Goal: Task Accomplishment & Management: Complete application form

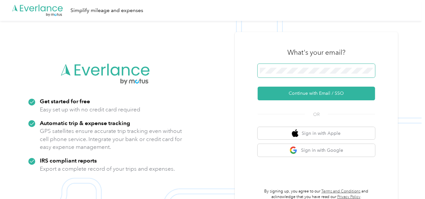
click at [277, 67] on span at bounding box center [316, 71] width 117 height 14
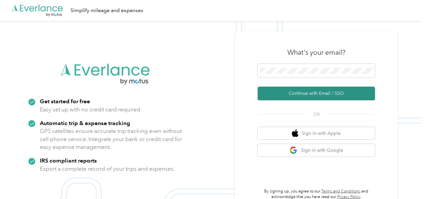
click at [282, 96] on button "Continue with Email / SSO" at bounding box center [316, 94] width 117 height 14
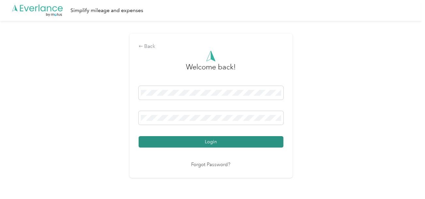
click at [233, 150] on div "Welcome back! Login Forgot Password?" at bounding box center [211, 110] width 145 height 118
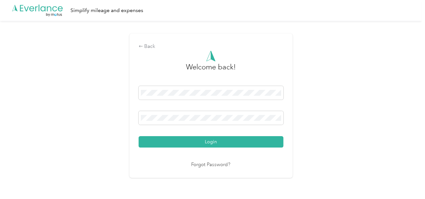
click at [330, 128] on div "Back Welcome back! Login Forgot Password?" at bounding box center [211, 108] width 422 height 175
drag, startPoint x: 260, startPoint y: 142, endPoint x: 299, endPoint y: 136, distance: 39.6
click at [261, 142] on button "Login" at bounding box center [211, 141] width 145 height 11
click at [330, 130] on div "Back Welcome back! Login Forgot Password?" at bounding box center [211, 108] width 422 height 175
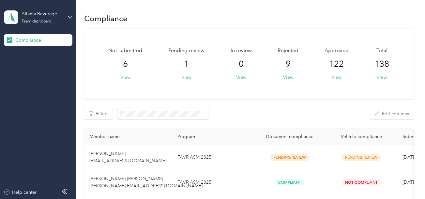
click at [184, 84] on div "Not submitted 6 View Pending review 1 View In review 0 View Rejected 9 View App…" at bounding box center [249, 64] width 330 height 70
click at [191, 78] on div "Pending review 1 View" at bounding box center [186, 64] width 36 height 34
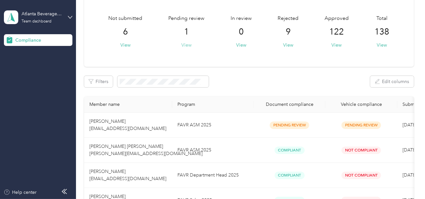
click at [188, 44] on button "View" at bounding box center [186, 45] width 10 height 7
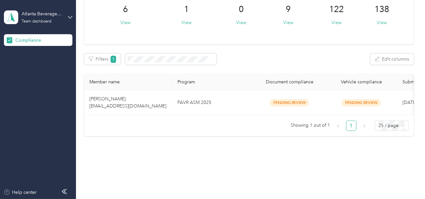
scroll to position [64, 0]
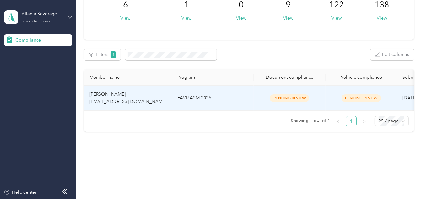
click at [201, 93] on td "FAVR ASM 2025" at bounding box center [213, 98] width 82 height 25
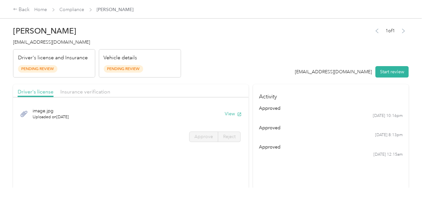
click at [325, 51] on div "1 of 1 [EMAIL_ADDRESS][DOMAIN_NAME] Start review" at bounding box center [352, 52] width 114 height 52
click at [383, 64] on div "1 of 1 [EMAIL_ADDRESS][DOMAIN_NAME] Start review" at bounding box center [352, 52] width 114 height 52
drag, startPoint x: 383, startPoint y: 68, endPoint x: 376, endPoint y: 66, distance: 7.0
click at [383, 68] on button "Start review" at bounding box center [391, 71] width 33 height 11
click at [309, 55] on div "1 of 1 [EMAIL_ADDRESS][DOMAIN_NAME] Start review" at bounding box center [348, 52] width 121 height 52
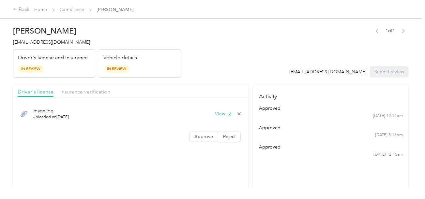
click at [251, 61] on header "[PERSON_NAME] [EMAIL_ADDRESS][DOMAIN_NAME] Driver's license and Insurance In Re…" at bounding box center [211, 50] width 396 height 55
click at [216, 111] on button "View" at bounding box center [223, 114] width 17 height 7
click at [206, 129] on div "image.jpg Uploaded on [DATE] View Approve Reject" at bounding box center [131, 124] width 236 height 46
click at [206, 132] on label "Approve" at bounding box center [203, 137] width 29 height 10
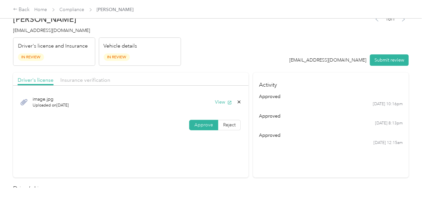
scroll to position [130, 0]
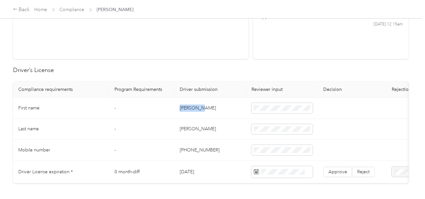
copy td "[PERSON_NAME]"
drag, startPoint x: 194, startPoint y: 108, endPoint x: 204, endPoint y: 108, distance: 10.4
click at [204, 108] on td "[PERSON_NAME]" at bounding box center [211, 108] width 72 height 21
copy td "[PERSON_NAME]"
click at [203, 133] on td "[PERSON_NAME]" at bounding box center [211, 129] width 72 height 21
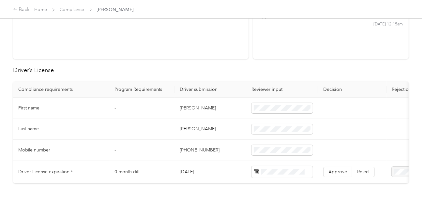
click at [183, 129] on td "[PERSON_NAME]" at bounding box center [211, 129] width 72 height 21
copy td "[PERSON_NAME]"
drag, startPoint x: 230, startPoint y: 146, endPoint x: 406, endPoint y: 146, distance: 176.5
click at [237, 146] on td "[PHONE_NUMBER]" at bounding box center [211, 150] width 72 height 21
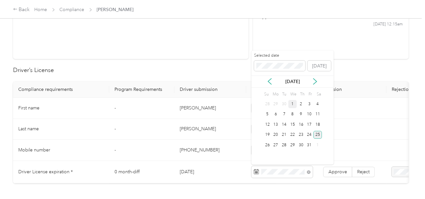
click at [317, 134] on div "25" at bounding box center [317, 135] width 8 height 8
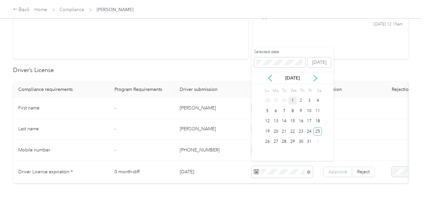
click at [335, 169] on span "Approve" at bounding box center [337, 172] width 19 height 6
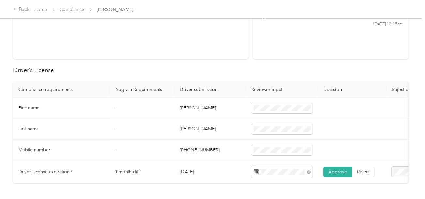
scroll to position [0, 0]
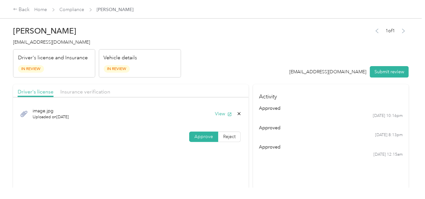
drag, startPoint x: 87, startPoint y: 90, endPoint x: 219, endPoint y: 68, distance: 132.9
click at [93, 89] on span "Insurance verification" at bounding box center [85, 92] width 50 height 6
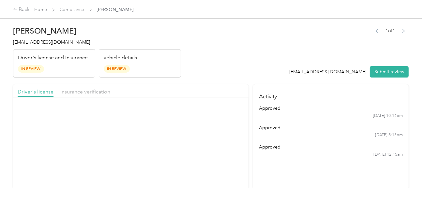
drag, startPoint x: 219, startPoint y: 68, endPoint x: 222, endPoint y: 95, distance: 26.3
click at [219, 69] on header "[PERSON_NAME] [EMAIL_ADDRESS][DOMAIN_NAME] Driver's license and Insurance In Re…" at bounding box center [211, 50] width 396 height 55
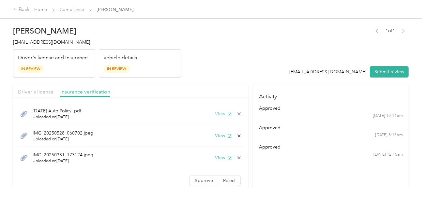
click at [220, 112] on button "View" at bounding box center [223, 114] width 17 height 7
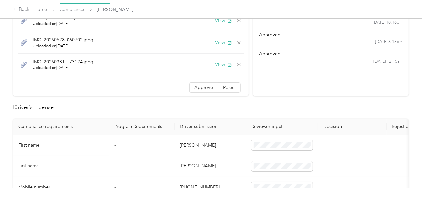
scroll to position [228, 0]
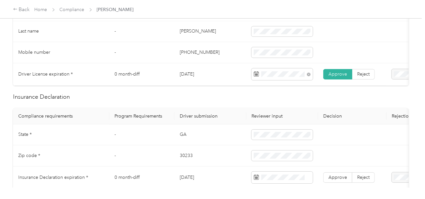
click at [181, 135] on td "GA" at bounding box center [211, 135] width 72 height 21
copy td "GA"
click at [181, 160] on td "30233" at bounding box center [211, 155] width 72 height 21
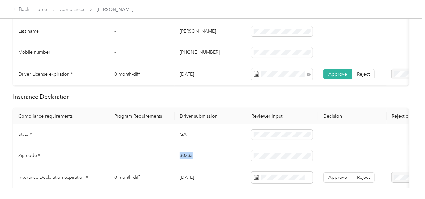
click at [181, 160] on td "30233" at bounding box center [211, 155] width 72 height 21
copy td "30233"
click at [239, 167] on td "30233" at bounding box center [211, 155] width 72 height 21
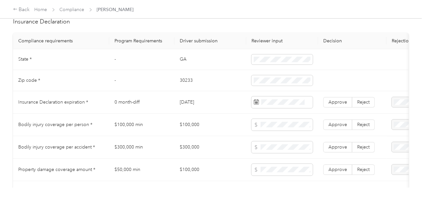
scroll to position [326, 0]
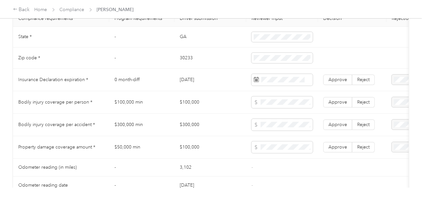
click at [272, 101] on span at bounding box center [280, 105] width 52 height 10
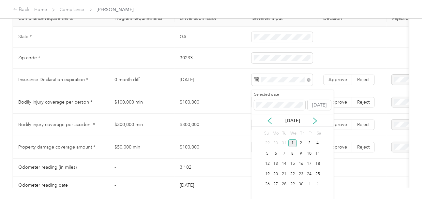
drag, startPoint x: 294, startPoint y: 143, endPoint x: 331, endPoint y: 110, distance: 49.7
click at [294, 143] on div "1" at bounding box center [292, 144] width 8 height 8
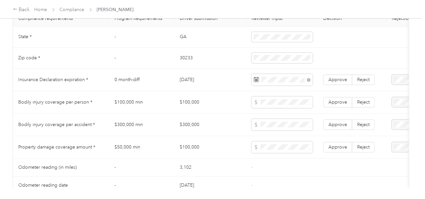
click at [344, 89] on td "Approve Reject" at bounding box center [352, 80] width 68 height 23
drag, startPoint x: 343, startPoint y: 86, endPoint x: 338, endPoint y: 84, distance: 5.9
click at [343, 85] on label "Approve" at bounding box center [337, 80] width 29 height 10
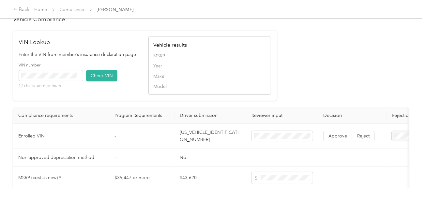
scroll to position [587, 0]
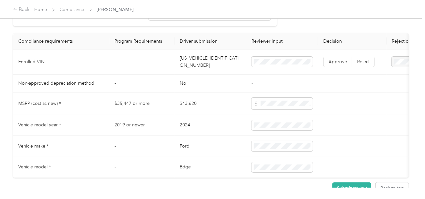
click at [192, 73] on td "[US_VEHICLE_IDENTIFICATION_NUMBER]" at bounding box center [211, 62] width 72 height 25
copy td "[US_VEHICLE_IDENTIFICATION_NUMBER]"
click at [192, 73] on td "[US_VEHICLE_IDENTIFICATION_NUMBER]" at bounding box center [211, 62] width 72 height 25
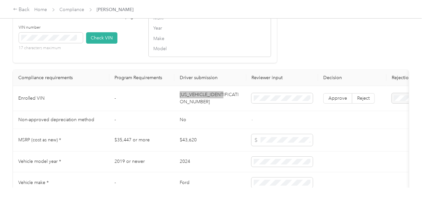
scroll to position [522, 0]
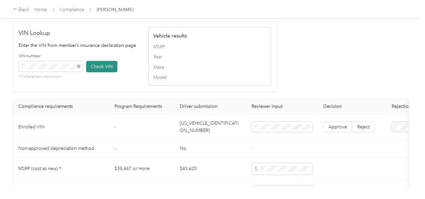
drag, startPoint x: 95, startPoint y: 69, endPoint x: 159, endPoint y: 81, distance: 64.6
click at [95, 69] on button "Check VIN" at bounding box center [101, 66] width 31 height 11
click at [339, 130] on span "Approve" at bounding box center [337, 127] width 19 height 6
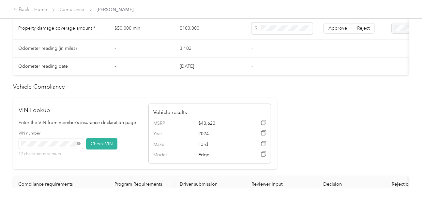
scroll to position [378, 0]
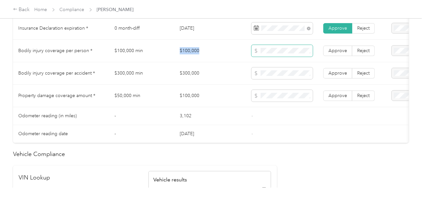
drag, startPoint x: 180, startPoint y: 52, endPoint x: 256, endPoint y: 54, distance: 76.0
click at [219, 52] on td "$100,000" at bounding box center [211, 51] width 72 height 23
copy td "$100,000"
click at [268, 102] on span at bounding box center [281, 96] width 61 height 12
copy tr "$300,000"
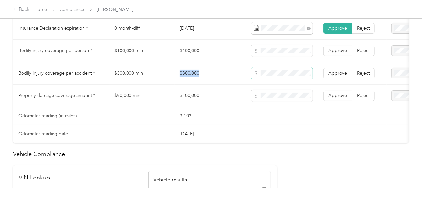
drag, startPoint x: 163, startPoint y: 70, endPoint x: 257, endPoint y: 78, distance: 94.3
click at [215, 71] on tr "Bodily injury coverage per accident * $300,000 min $300,000 Approve Reject" at bounding box center [243, 73] width 460 height 23
click at [345, 76] on span "Approve" at bounding box center [337, 73] width 19 height 6
click at [333, 56] on label "Approve" at bounding box center [337, 51] width 29 height 10
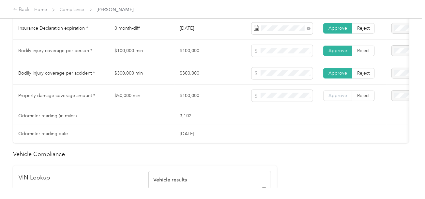
click at [341, 96] on span "Approve" at bounding box center [337, 96] width 19 height 6
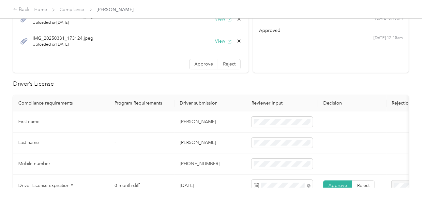
scroll to position [0, 0]
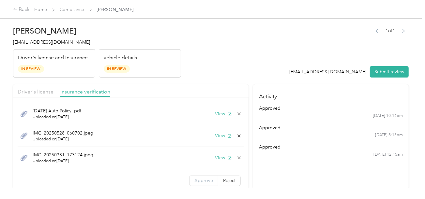
click at [204, 178] on span "Approve" at bounding box center [203, 181] width 19 height 6
click at [215, 134] on button "View" at bounding box center [223, 135] width 17 height 7
click at [236, 133] on icon at bounding box center [238, 135] width 5 height 5
click at [217, 138] on button "Yes" at bounding box center [217, 140] width 13 height 10
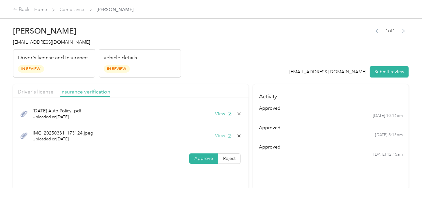
click at [218, 135] on button "View" at bounding box center [223, 135] width 17 height 7
click at [238, 134] on icon at bounding box center [238, 135] width 5 height 5
click at [224, 139] on button "Yes" at bounding box center [222, 140] width 13 height 10
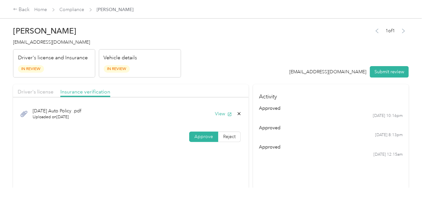
drag, startPoint x: 256, startPoint y: 52, endPoint x: 185, endPoint y: 90, distance: 80.3
click at [251, 58] on header "[PERSON_NAME] [EMAIL_ADDRESS][DOMAIN_NAME] Driver's license and Insurance In Re…" at bounding box center [211, 50] width 396 height 55
click at [39, 95] on div "Driver's license" at bounding box center [36, 92] width 36 height 8
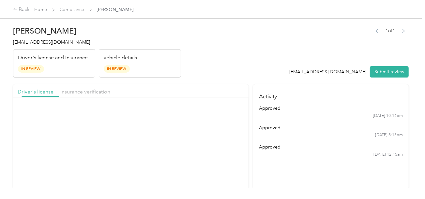
click at [226, 61] on header "[PERSON_NAME] [EMAIL_ADDRESS][DOMAIN_NAME] Driver's license and Insurance In Re…" at bounding box center [211, 50] width 396 height 55
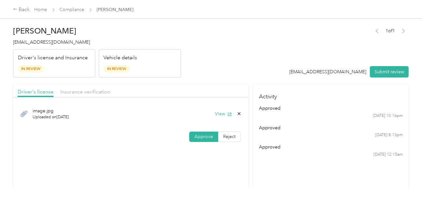
drag, startPoint x: 320, startPoint y: 63, endPoint x: 396, endPoint y: 71, distance: 76.5
click at [321, 62] on div "1 of 1 [EMAIL_ADDRESS][DOMAIN_NAME] Submit review" at bounding box center [349, 52] width 119 height 52
click at [397, 72] on button "Submit review" at bounding box center [389, 71] width 39 height 11
drag, startPoint x: 255, startPoint y: 55, endPoint x: 197, endPoint y: 60, distance: 58.3
click at [253, 55] on header "[PERSON_NAME] [EMAIL_ADDRESS][DOMAIN_NAME] Driver's license and Insurance In Re…" at bounding box center [211, 50] width 396 height 55
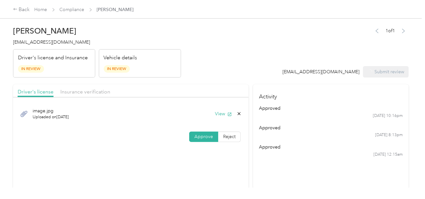
click at [42, 36] on div "[PERSON_NAME] [EMAIL_ADDRESS][DOMAIN_NAME] Driver's license and Insurance In Re…" at bounding box center [97, 50] width 168 height 55
click at [43, 40] on span "[EMAIL_ADDRESS][DOMAIN_NAME]" at bounding box center [51, 42] width 77 height 6
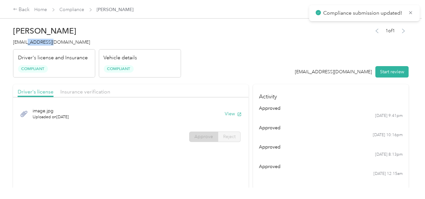
click at [43, 40] on span "[EMAIL_ADDRESS][DOMAIN_NAME]" at bounding box center [51, 42] width 77 height 6
copy span "[EMAIL_ADDRESS][DOMAIN_NAME]"
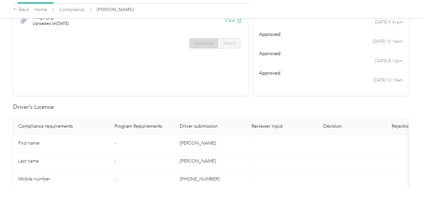
scroll to position [32, 0]
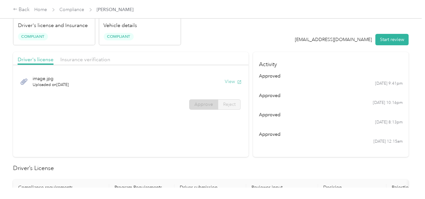
click at [230, 79] on button "View" at bounding box center [233, 81] width 17 height 7
click at [251, 58] on div "Driver's license Insurance verification image.jpg Uploaded on [DATE] View Appro…" at bounding box center [211, 104] width 396 height 105
click at [72, 8] on link "Compliance" at bounding box center [72, 10] width 25 height 6
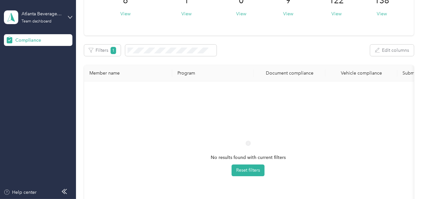
scroll to position [184, 0]
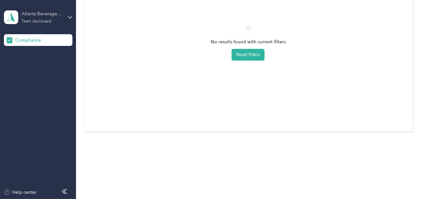
drag, startPoint x: 29, startPoint y: 11, endPoint x: 33, endPoint y: 16, distance: 6.3
click at [29, 12] on div "Atlanta Beverage Company" at bounding box center [42, 13] width 41 height 7
click at [40, 67] on div "Log out" at bounding box center [72, 68] width 128 height 11
